Goal: Find specific page/section

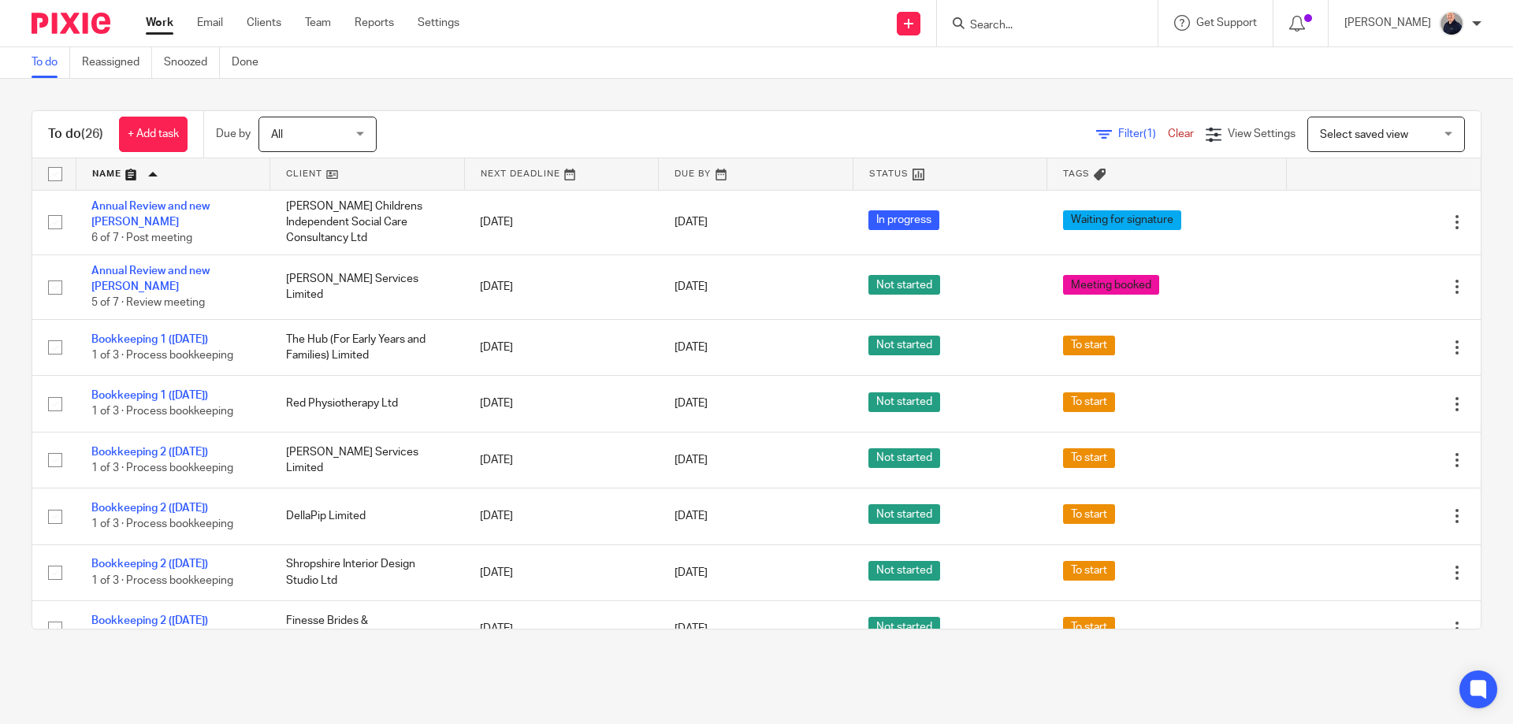
click at [1059, 31] on input "Search" at bounding box center [1039, 26] width 142 height 14
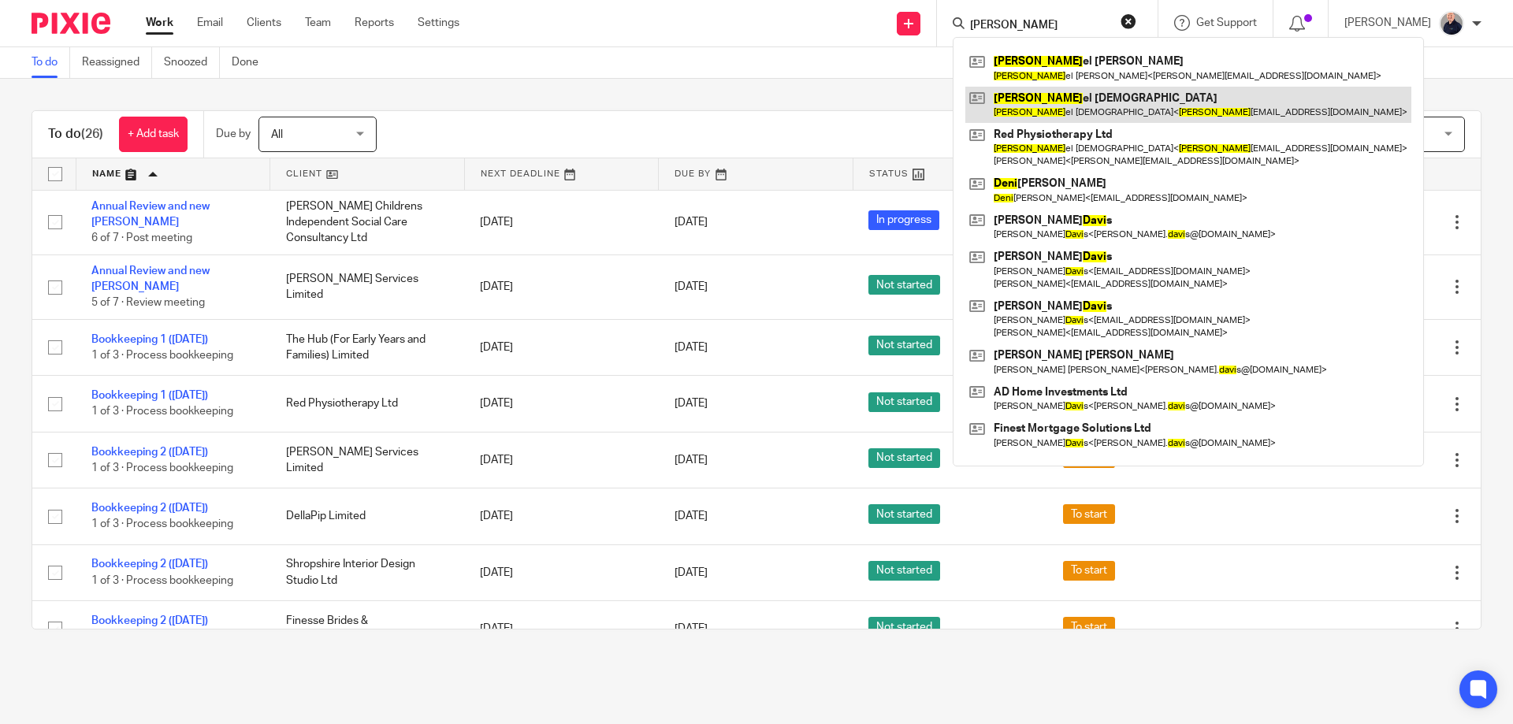
type input "dani"
click at [1057, 108] on link at bounding box center [1188, 105] width 446 height 36
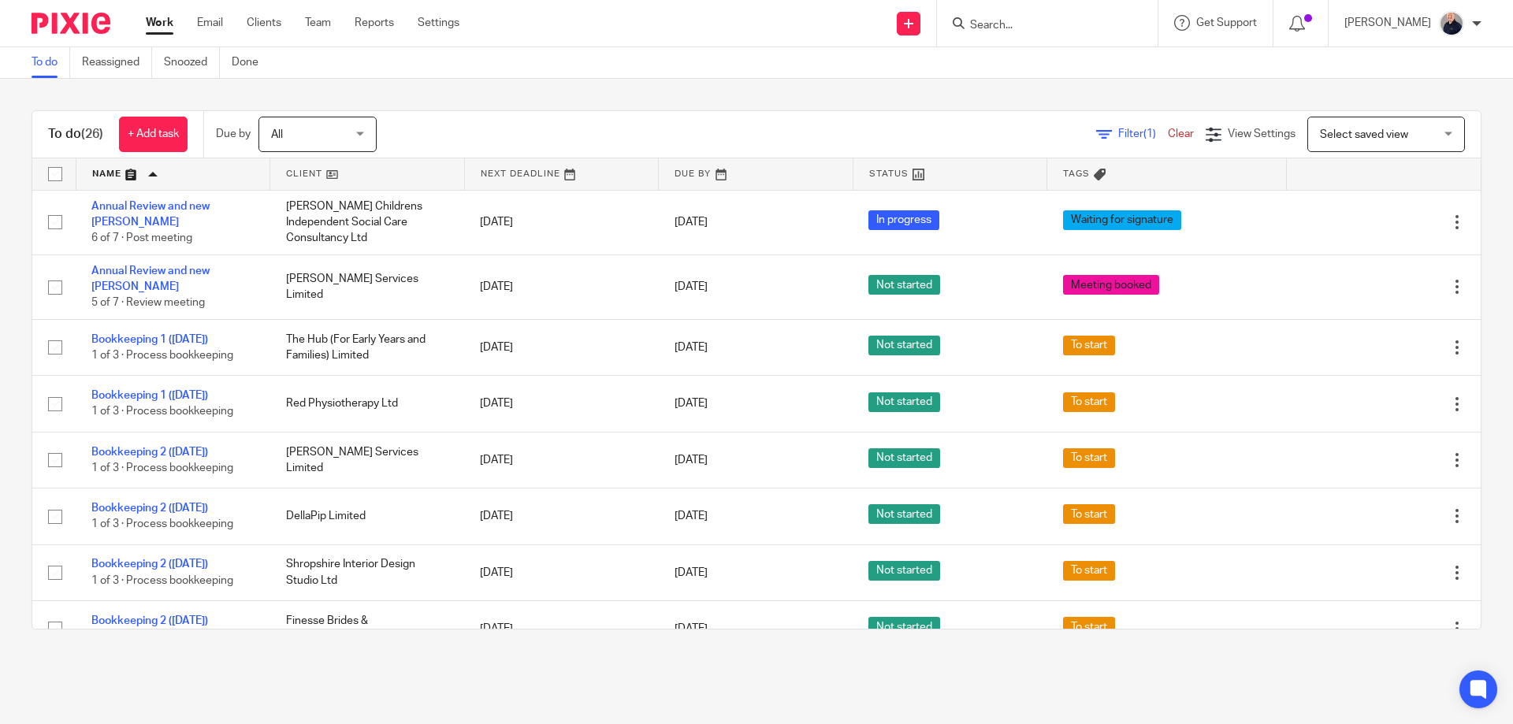
click at [486, 119] on div "Filter (1) Clear View Settings View Settings (1) Filters Clear Save Manage save…" at bounding box center [942, 134] width 1076 height 35
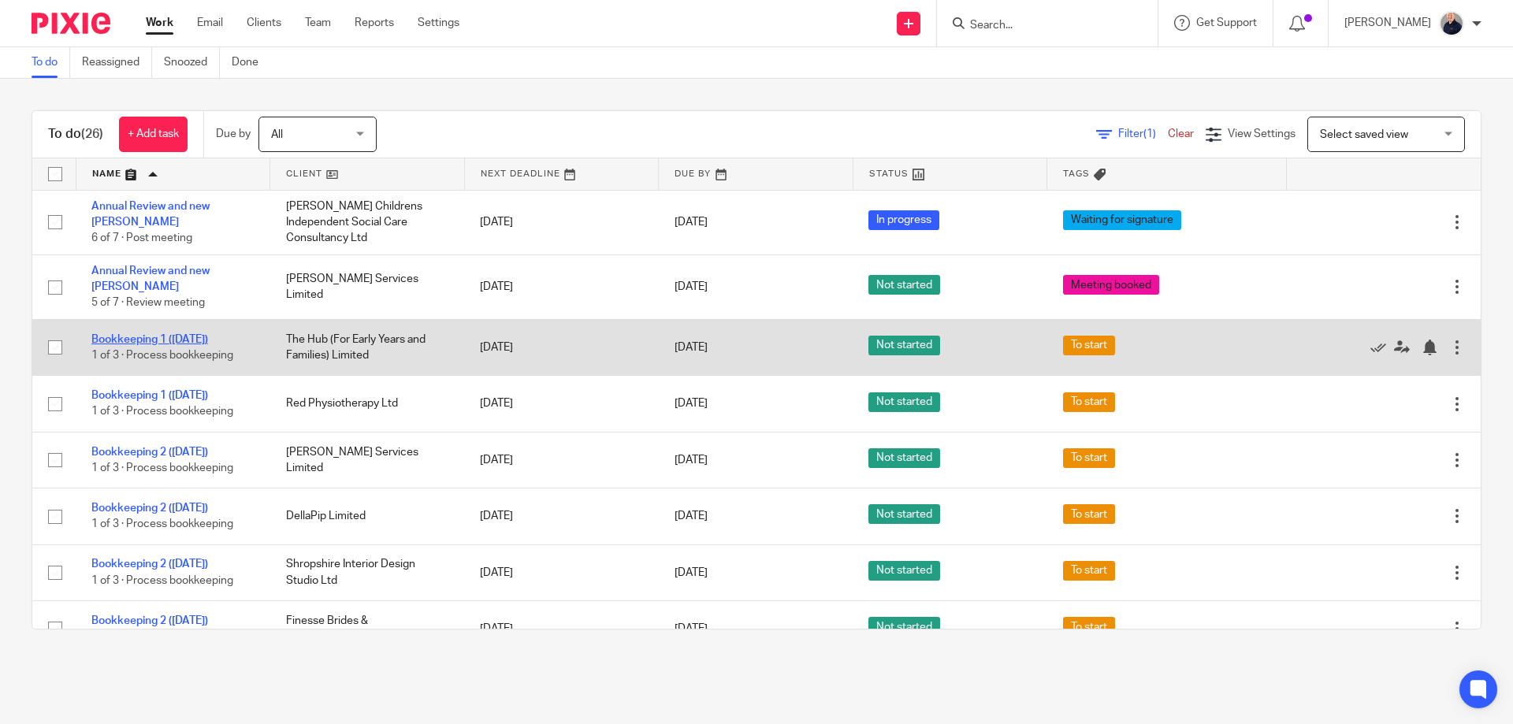
click at [194, 334] on link "Bookkeeping 1 ([DATE])" at bounding box center [149, 339] width 117 height 11
